Goal: Information Seeking & Learning: Learn about a topic

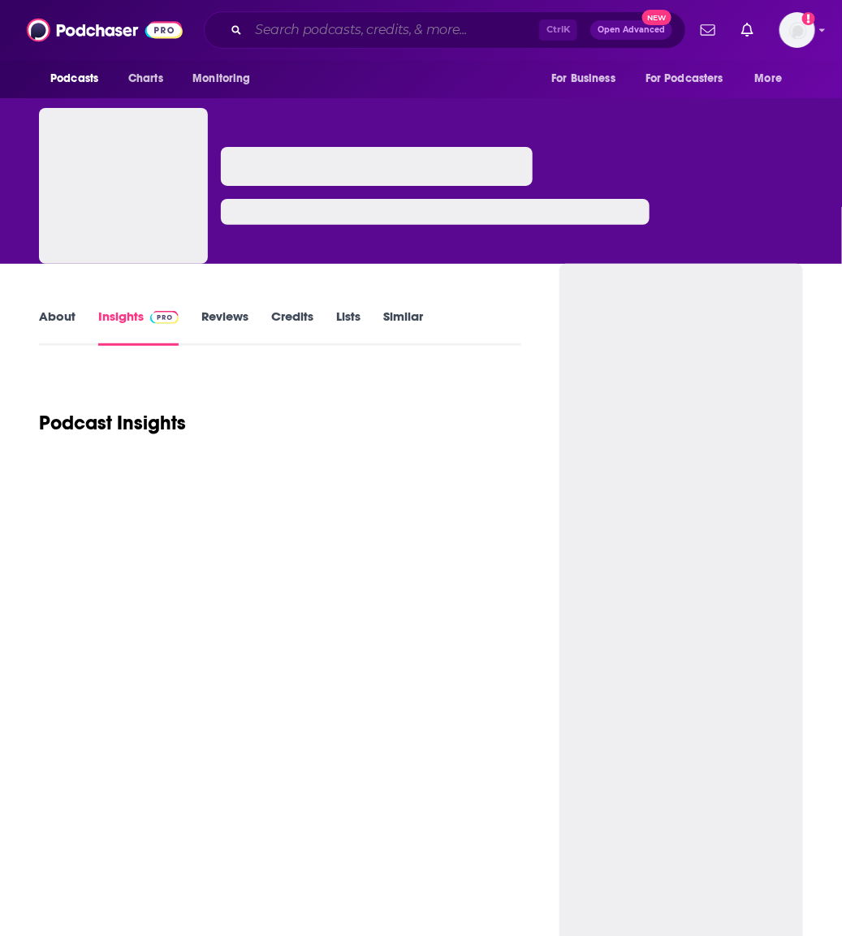
click at [249, 30] on input "Search podcasts, credits, & more..." at bounding box center [394, 30] width 291 height 26
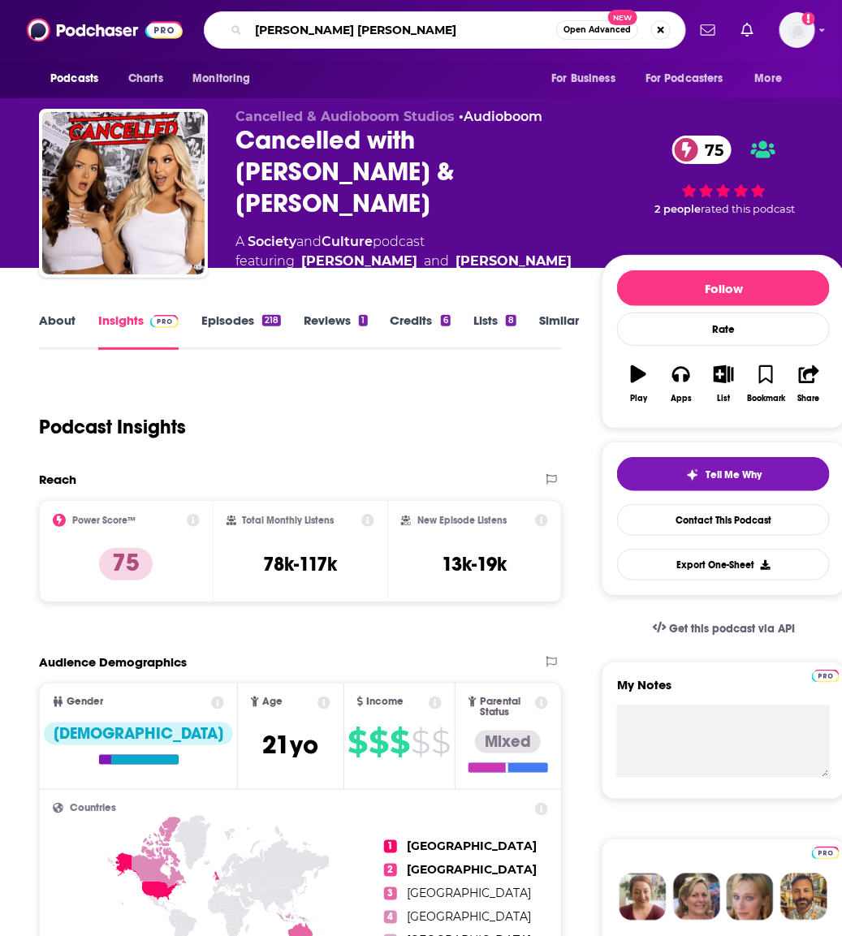
type input "[PERSON_NAME]"
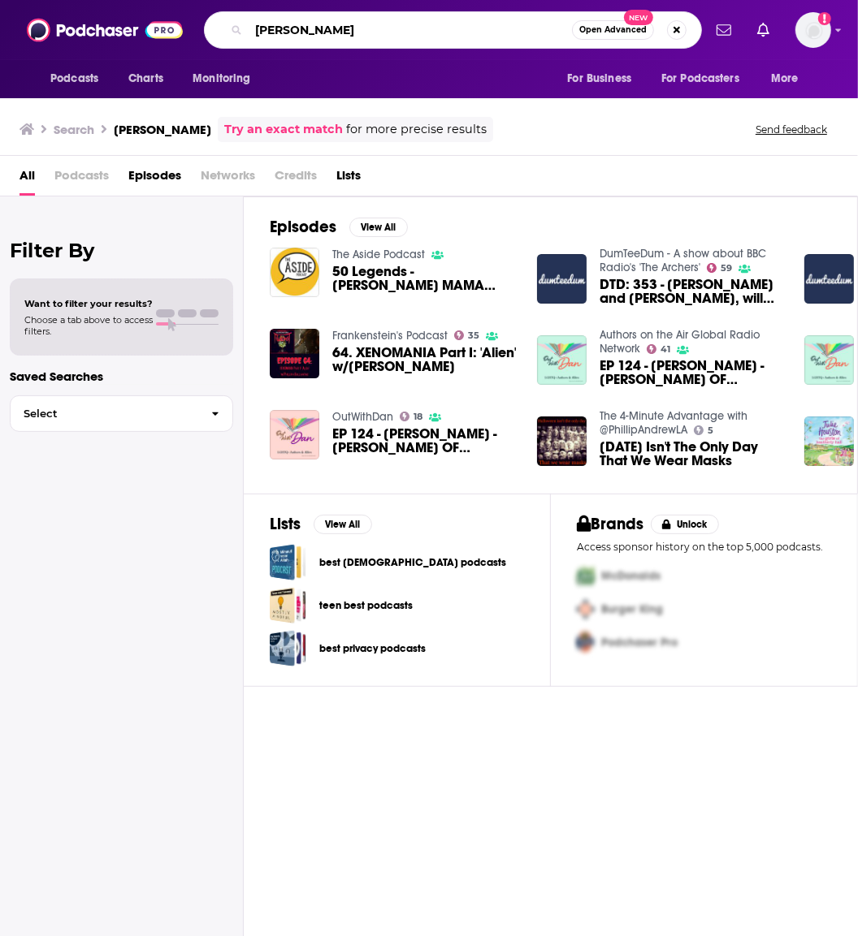
drag, startPoint x: 342, startPoint y: 30, endPoint x: -96, endPoint y: 83, distance: 440.9
click at [0, 83] on html "Podcasts Charts Monitoring [PERSON_NAME] Open Advanced New For Business For Pod…" at bounding box center [429, 468] width 858 height 936
type input "quick book reviews"
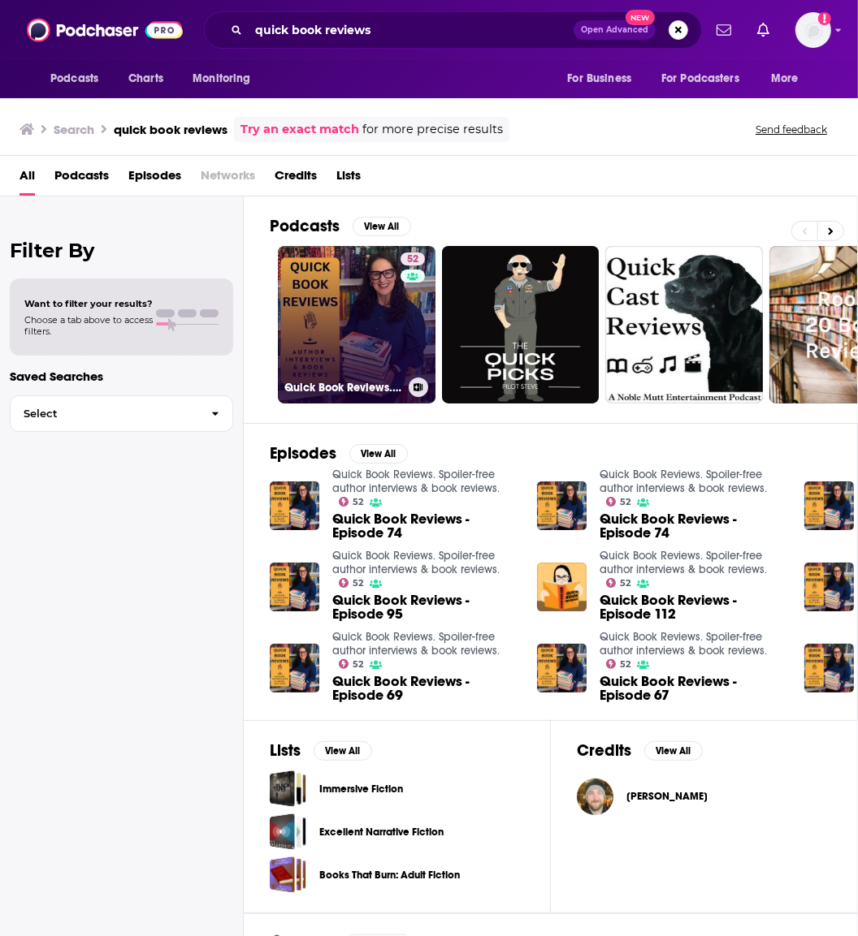
click at [327, 309] on link "52 Quick Book Reviews. Spoiler-free author interviews & book reviews." at bounding box center [357, 325] width 158 height 158
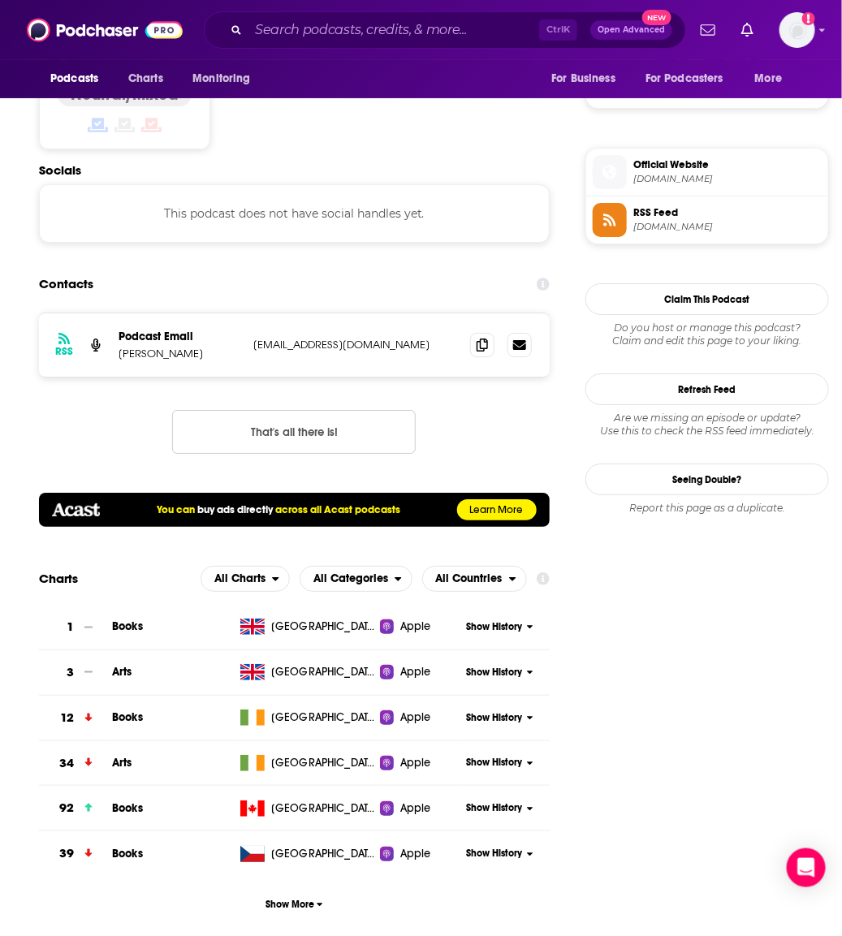
scroll to position [1523, 0]
